Goal: Task Accomplishment & Management: Complete application form

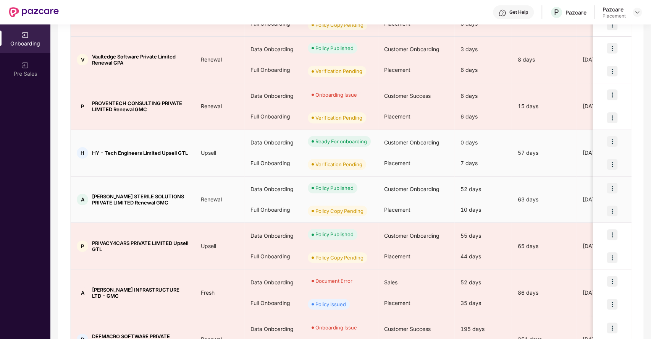
scroll to position [156, 0]
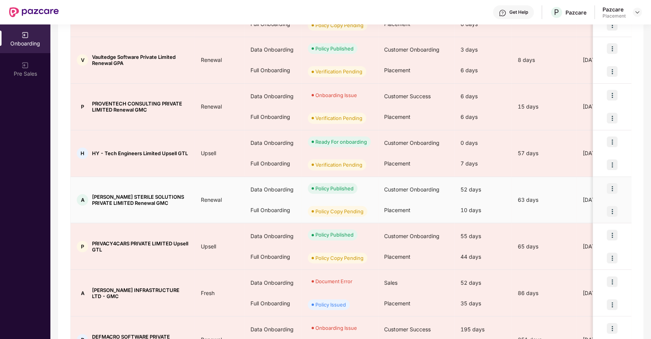
click at [611, 212] on img at bounding box center [612, 211] width 11 height 11
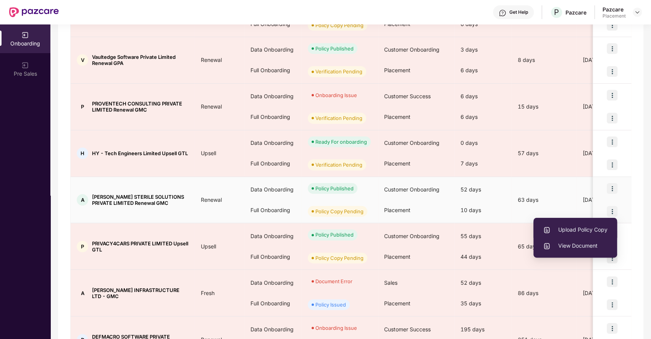
click at [583, 229] on span "Upload Policy Copy" at bounding box center [575, 229] width 65 height 8
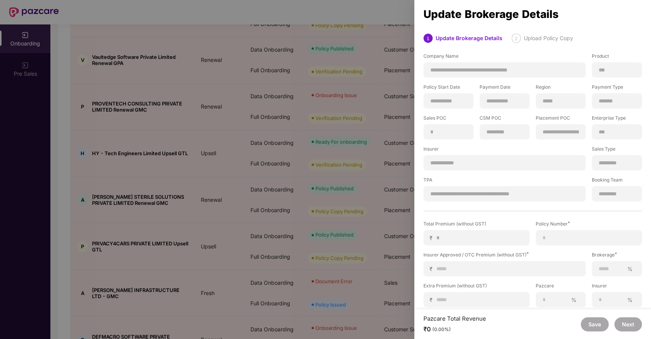
scroll to position [35, 0]
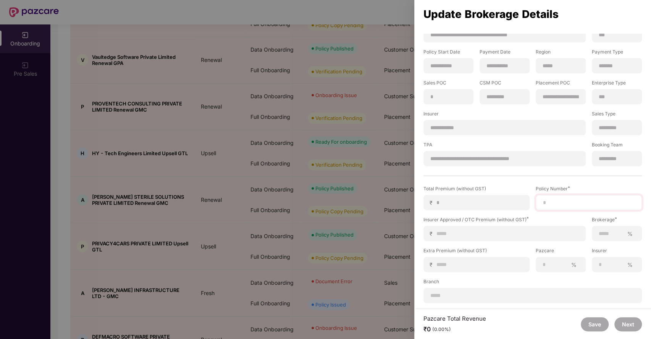
click at [571, 206] on div at bounding box center [589, 202] width 106 height 15
click at [261, 185] on div at bounding box center [325, 169] width 651 height 339
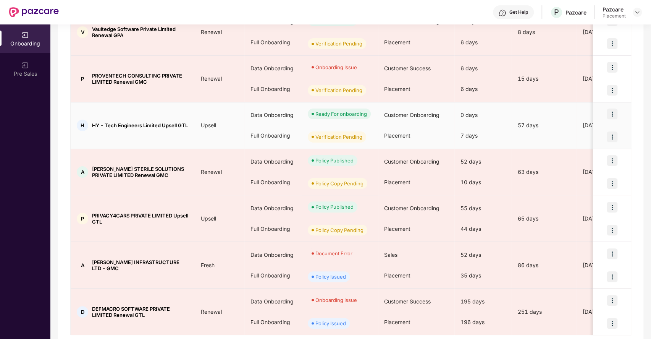
scroll to position [207, 0]
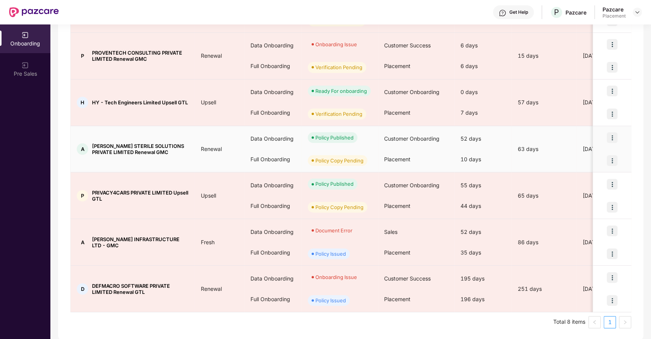
click at [610, 159] on img at bounding box center [612, 160] width 11 height 11
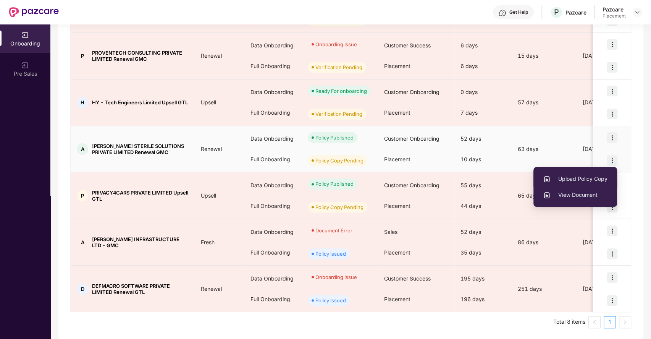
click at [582, 175] on span "Upload Policy Copy" at bounding box center [575, 178] width 65 height 8
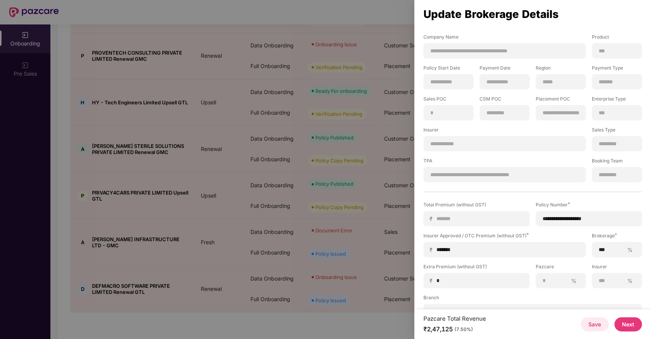
scroll to position [35, 0]
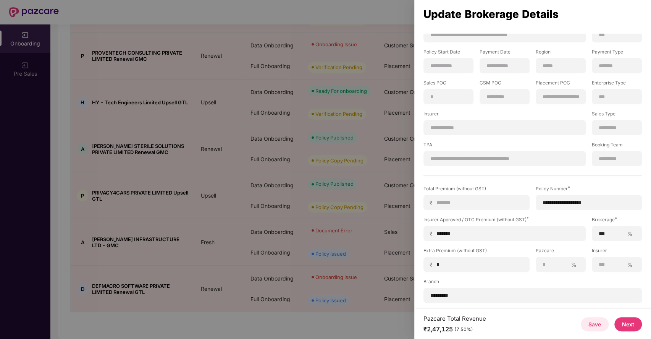
click at [626, 320] on button "Next" at bounding box center [627, 324] width 27 height 14
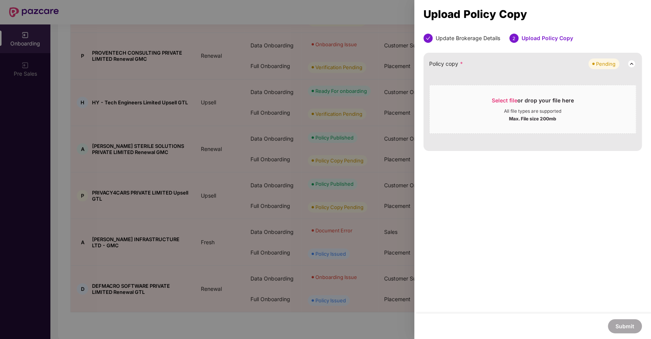
scroll to position [0, 0]
click at [503, 101] on span "Select file" at bounding box center [505, 100] width 26 height 6
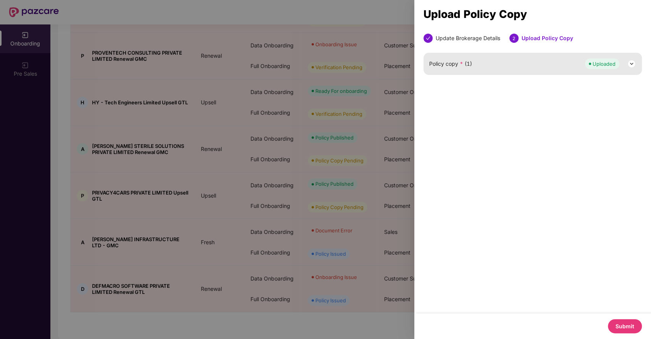
click at [627, 328] on button "Submit" at bounding box center [625, 326] width 34 height 14
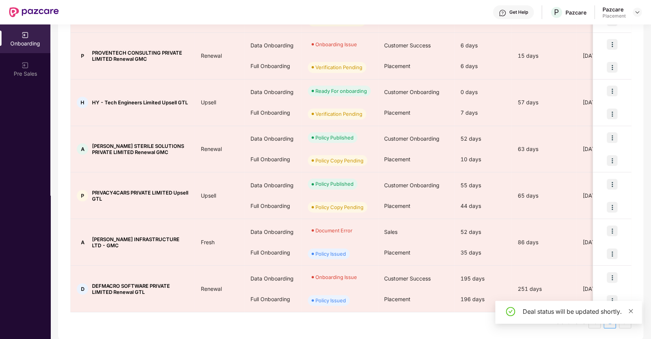
click at [630, 311] on icon "close" at bounding box center [631, 310] width 4 height 4
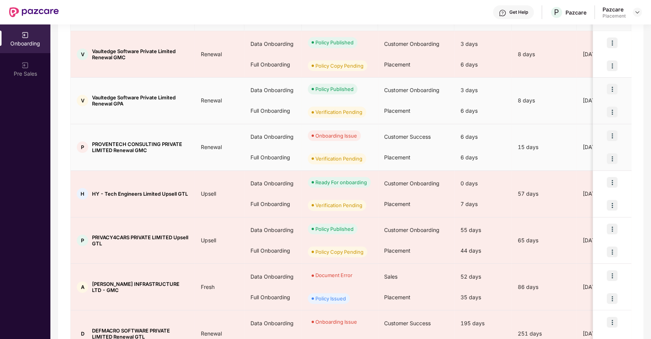
scroll to position [84, 0]
